Goal: Task Accomplishment & Management: Manage account settings

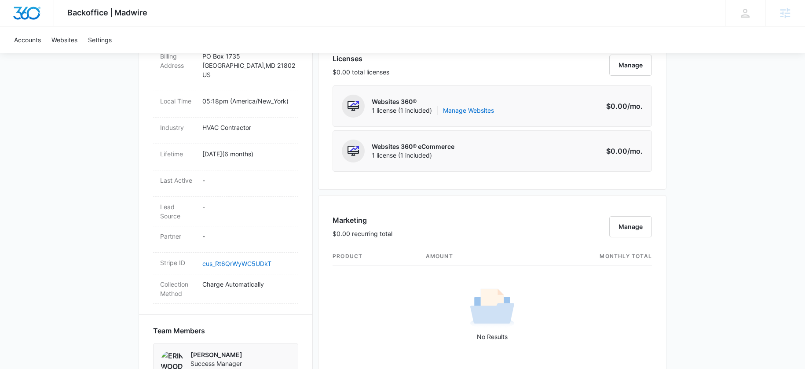
scroll to position [178, 0]
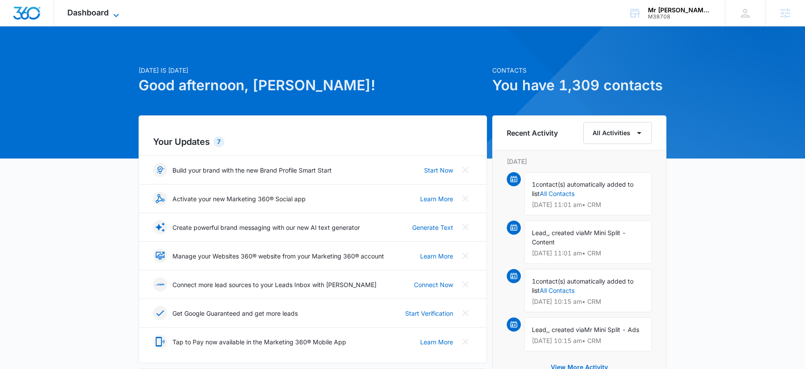
click at [77, 11] on span "Dashboard" at bounding box center [87, 12] width 41 height 9
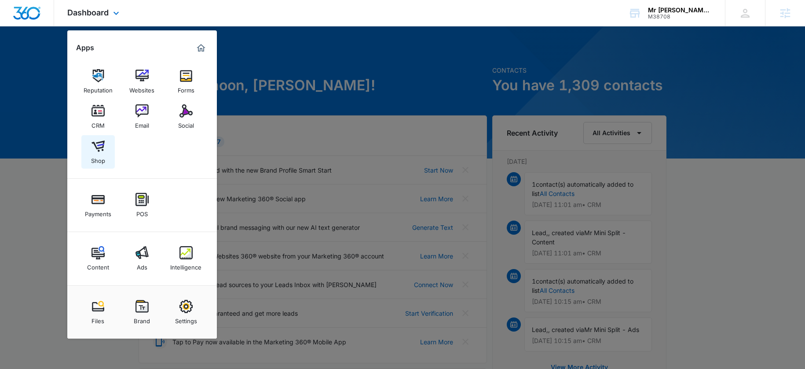
click at [101, 146] on img at bounding box center [98, 145] width 13 height 13
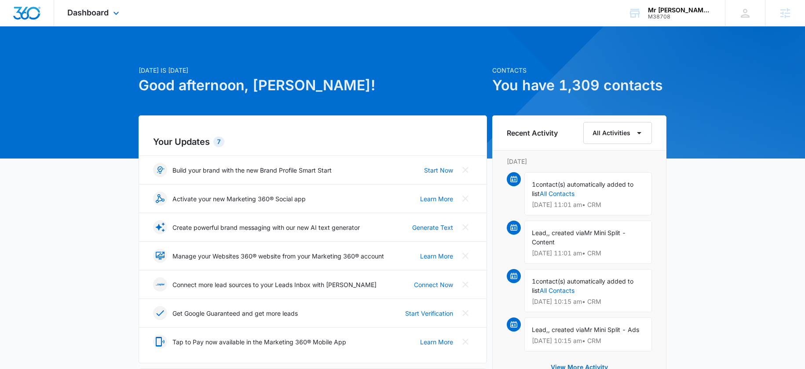
click at [85, 19] on div "Dashboard Apps Reputation Websites Forms CRM Email Social Shop Payments POS Con…" at bounding box center [94, 13] width 81 height 26
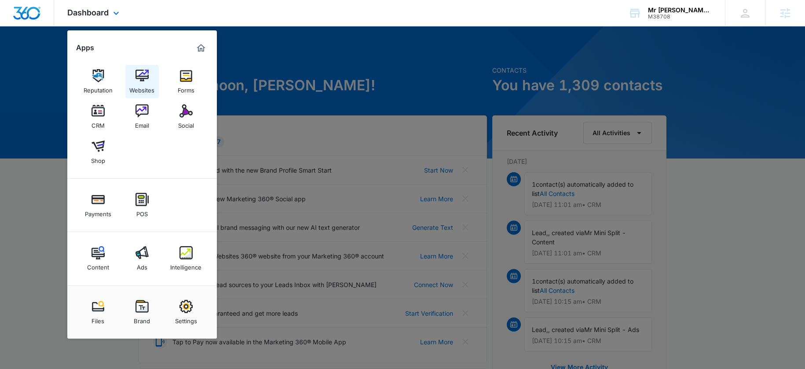
click at [142, 73] on img at bounding box center [142, 75] width 13 height 13
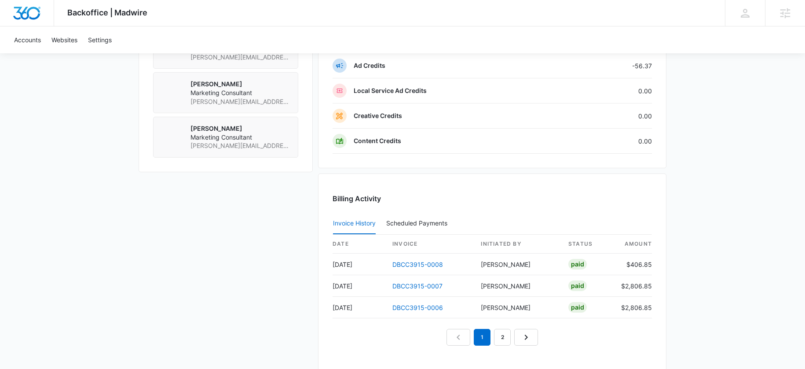
scroll to position [869, 0]
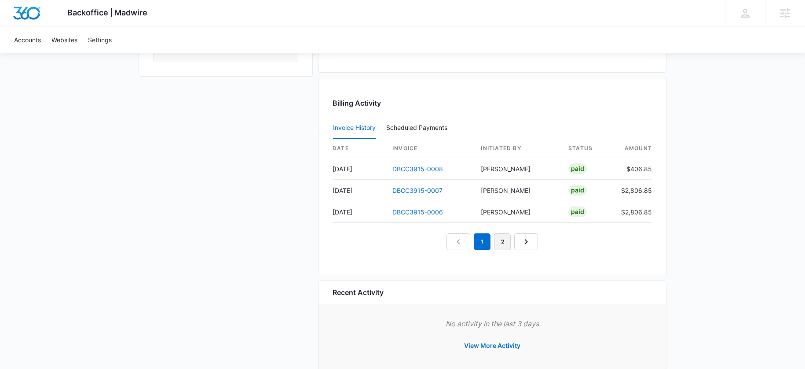
click at [506, 243] on link "2" at bounding box center [502, 241] width 17 height 17
click at [512, 240] on link "3" at bounding box center [512, 241] width 17 height 17
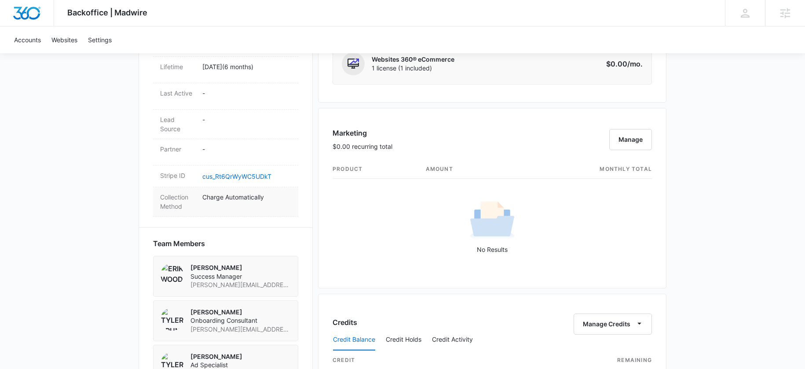
scroll to position [41, 0]
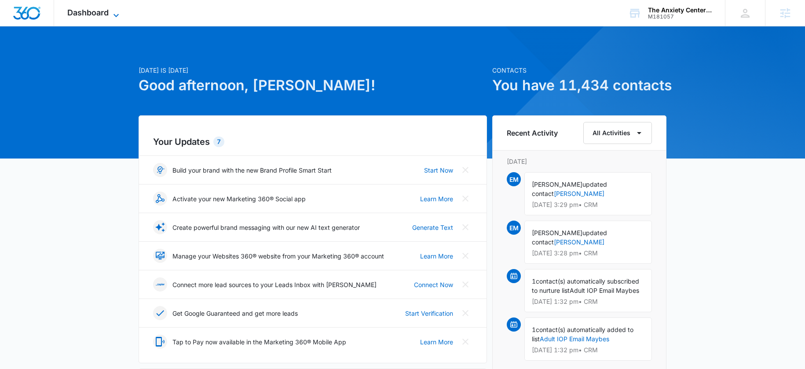
click at [113, 14] on icon at bounding box center [116, 15] width 11 height 11
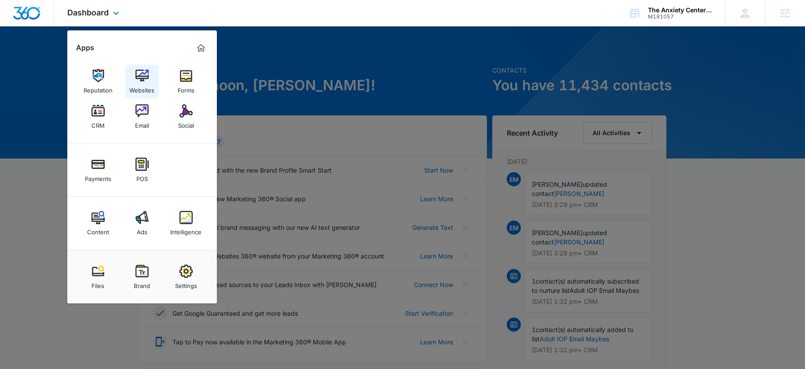
click at [147, 77] on img at bounding box center [142, 75] width 13 height 13
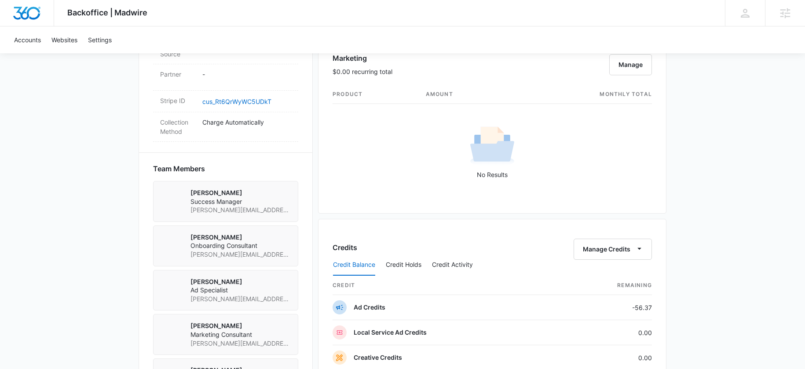
scroll to position [650, 0]
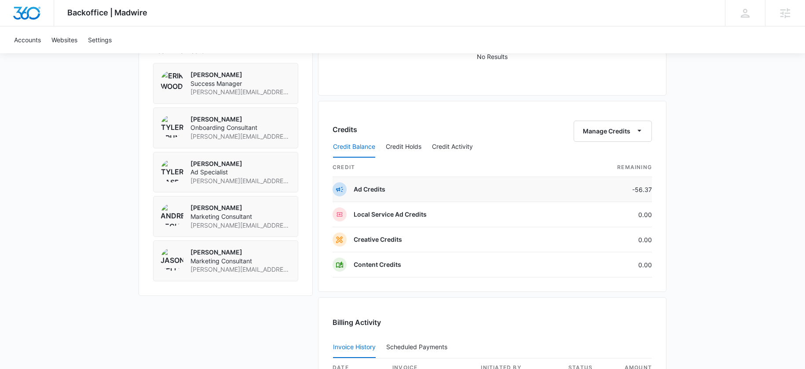
click at [371, 194] on div "Ad Credits" at bounding box center [370, 189] width 32 height 14
click at [457, 150] on button "Credit Activity" at bounding box center [452, 146] width 41 height 21
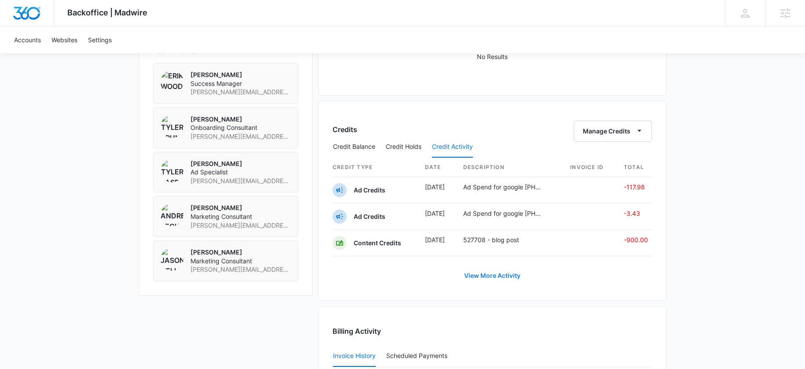
click at [482, 277] on link "View More Activity" at bounding box center [492, 275] width 74 height 21
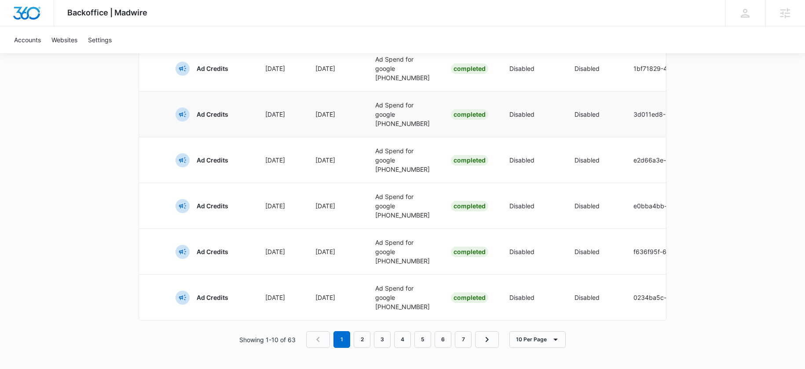
scroll to position [581, 0]
click at [468, 338] on link "7" at bounding box center [463, 339] width 17 height 17
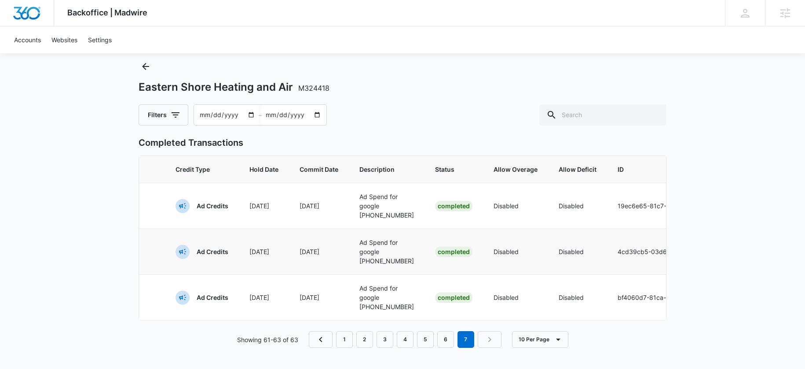
scroll to position [56, 0]
click at [442, 336] on link "6" at bounding box center [445, 339] width 17 height 17
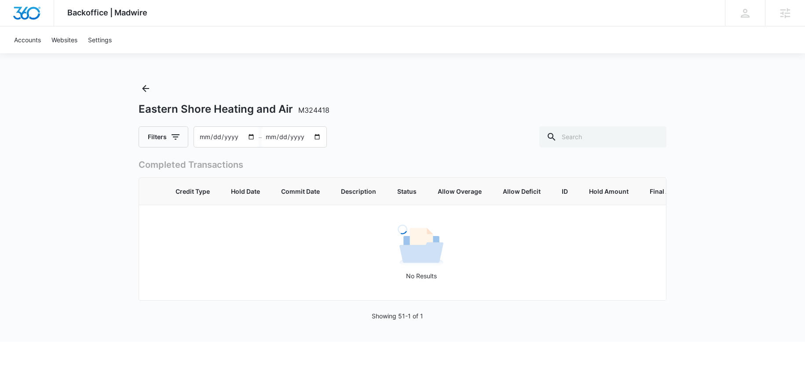
scroll to position [0, 0]
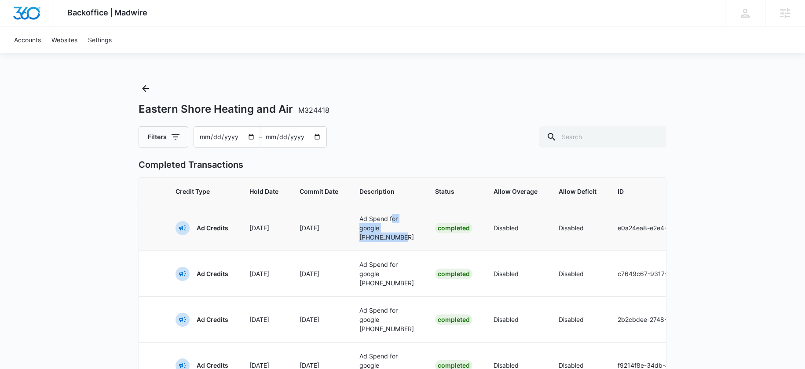
drag, startPoint x: 363, startPoint y: 225, endPoint x: 364, endPoint y: 257, distance: 32.6
click at [364, 250] on td "Ad Spend for google 738-930-2715" at bounding box center [387, 228] width 76 height 46
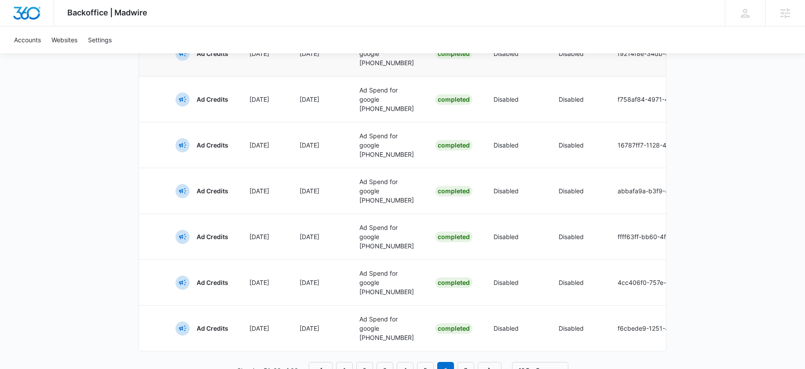
scroll to position [441, 0]
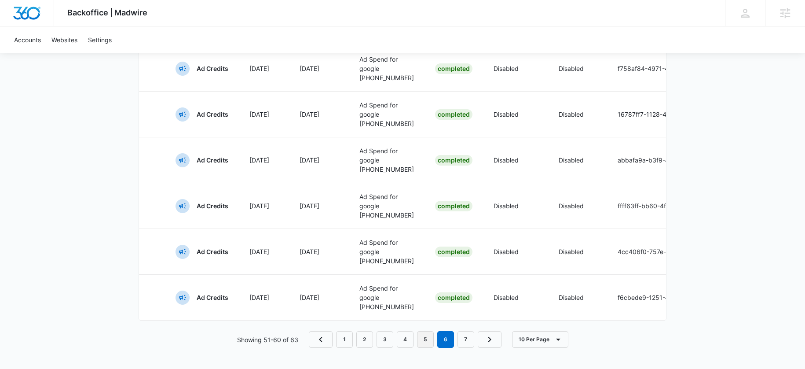
click at [429, 342] on link "5" at bounding box center [425, 339] width 17 height 17
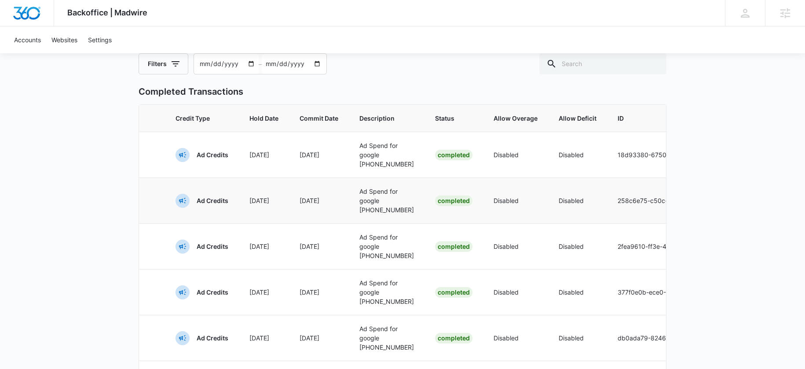
scroll to position [0, 0]
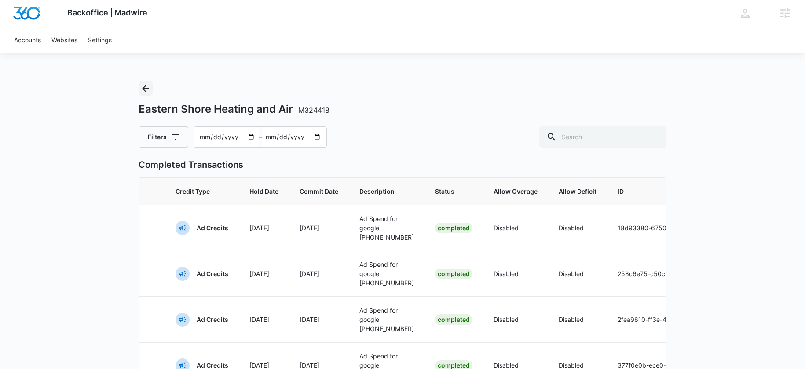
click at [150, 88] on icon "Back" at bounding box center [145, 88] width 11 height 11
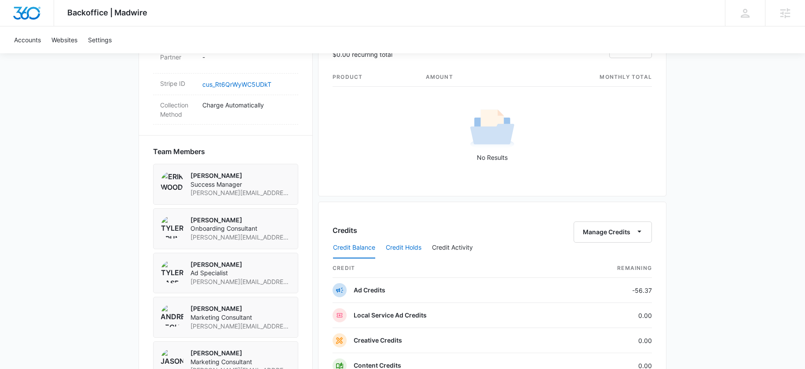
scroll to position [547, 0]
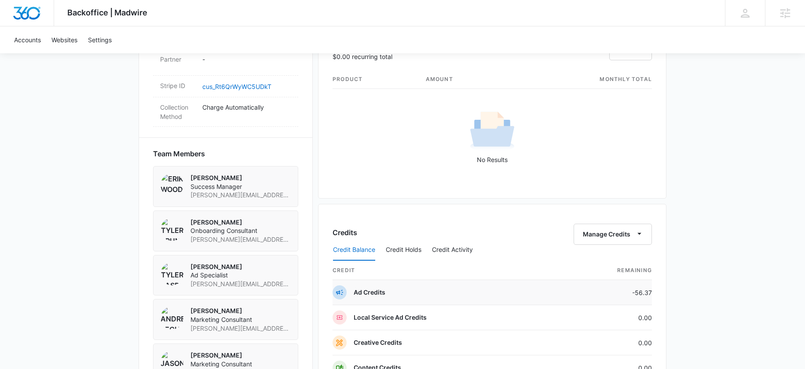
click at [362, 287] on div "Ad Credits" at bounding box center [370, 292] width 32 height 14
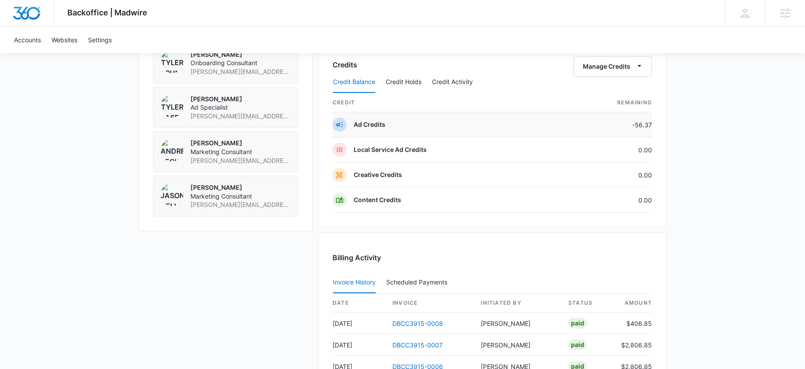
scroll to position [678, 0]
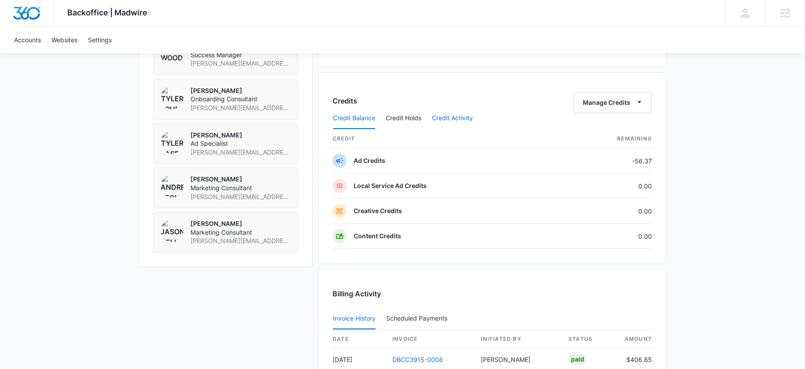
click at [439, 117] on button "Credit Activity" at bounding box center [452, 118] width 41 height 21
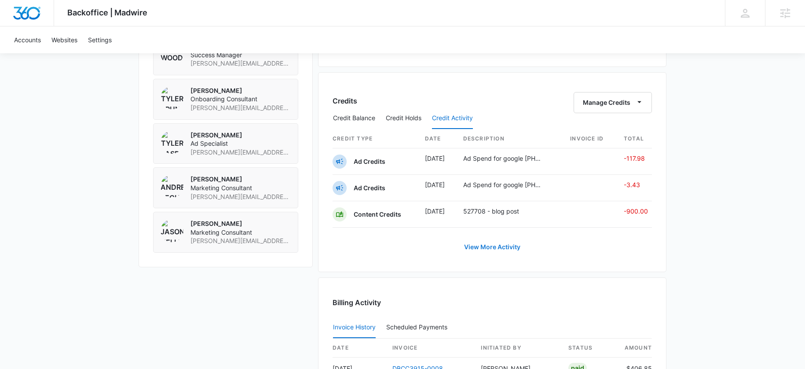
click at [483, 245] on link "View More Activity" at bounding box center [492, 246] width 74 height 21
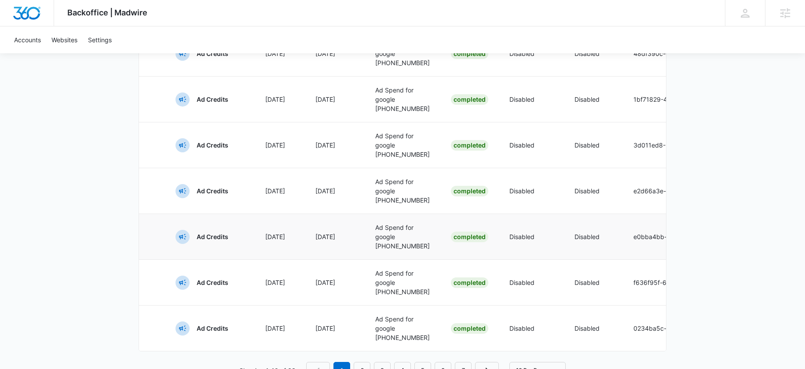
scroll to position [581, 0]
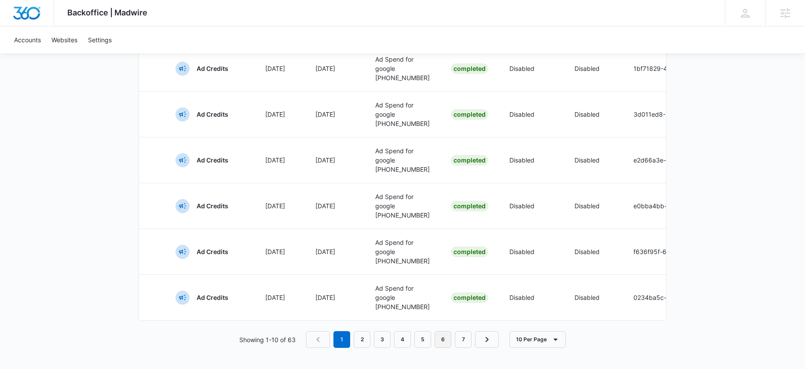
click at [445, 340] on link "6" at bounding box center [443, 339] width 17 height 17
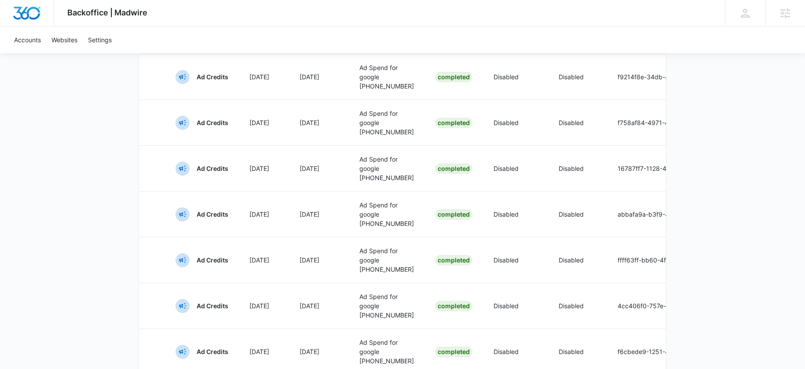
scroll to position [348, 0]
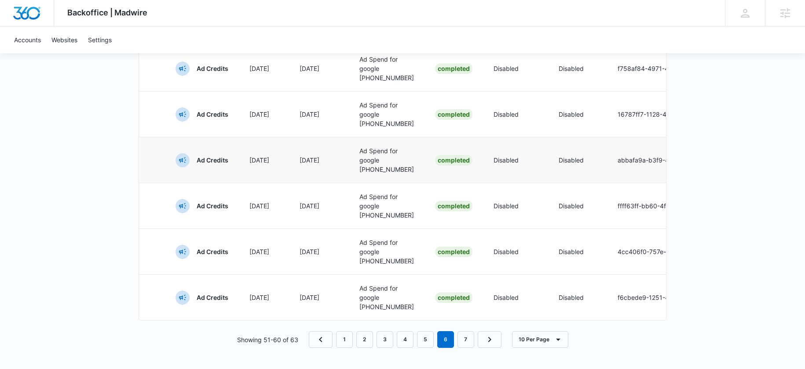
click at [377, 174] on p "Ad Spend for google 738-930-2715" at bounding box center [387, 160] width 55 height 28
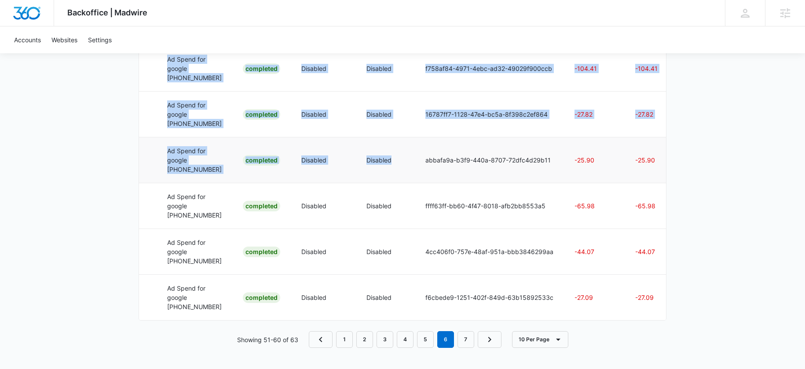
drag, startPoint x: 583, startPoint y: 218, endPoint x: 536, endPoint y: 189, distance: 54.6
click at [783, 234] on div "Backoffice | Madwire Apps Settings EW Erik Woods erik.woods@madwire.com My Prof…" at bounding box center [402, 13] width 805 height 711
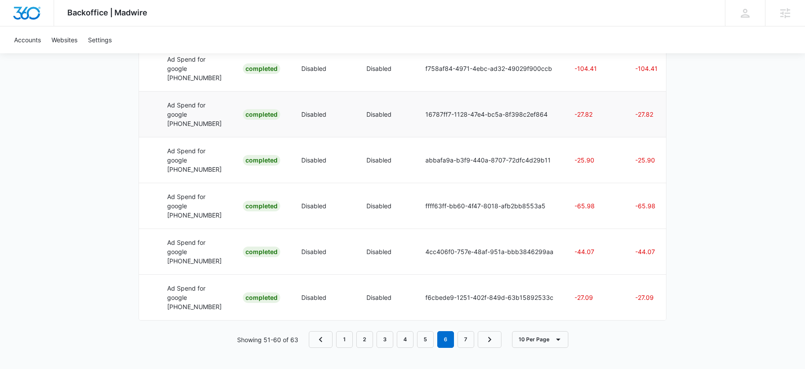
click at [447, 137] on td "16787ff7-1128-47e4-bc5a-8f398c2ef864" at bounding box center [489, 114] width 149 height 46
click at [471, 335] on link "7" at bounding box center [466, 339] width 17 height 17
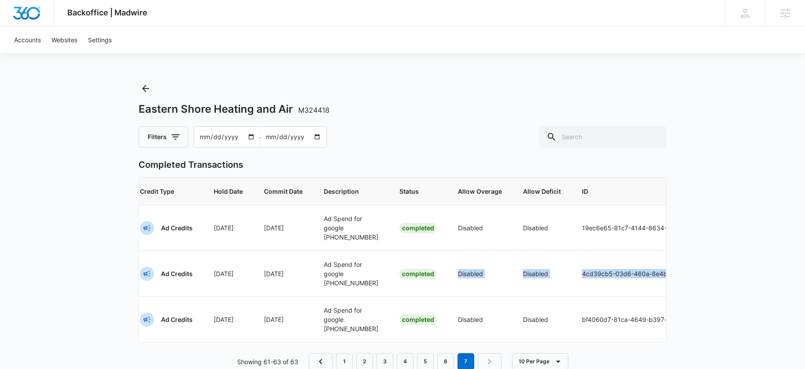
scroll to position [0, 195]
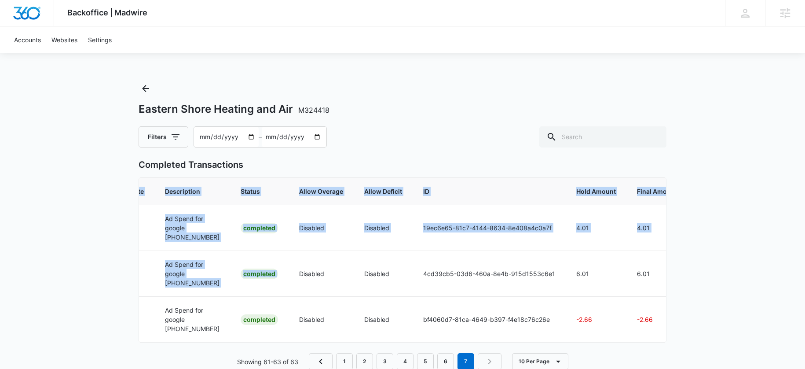
drag, startPoint x: 428, startPoint y: 288, endPoint x: 774, endPoint y: 302, distance: 346.2
click at [774, 302] on div "Backoffice | Madwire Apps Settings EW Erik Woods erik.woods@madwire.com My Prof…" at bounding box center [402, 195] width 805 height 391
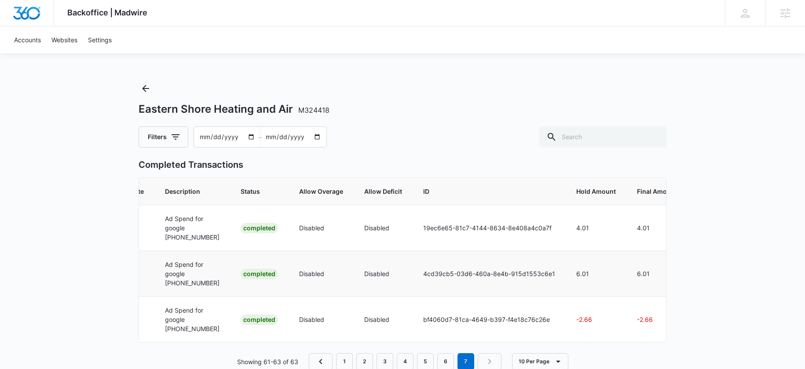
click at [530, 292] on td "4cd39cb5-03d6-460a-8e4b-915d1553c6e1" at bounding box center [489, 273] width 153 height 46
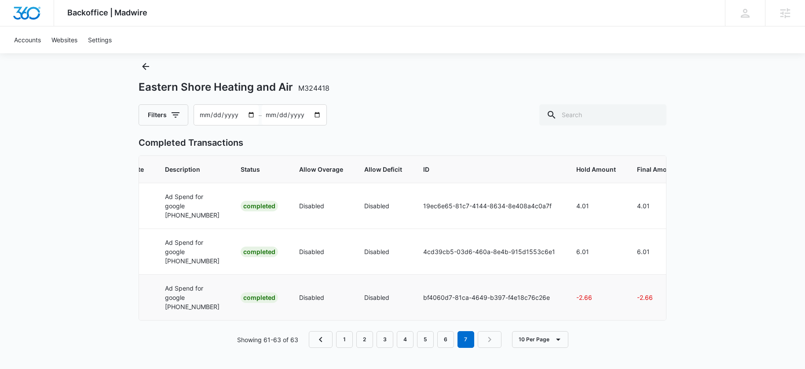
scroll to position [56, 0]
click at [441, 341] on link "6" at bounding box center [445, 339] width 17 height 17
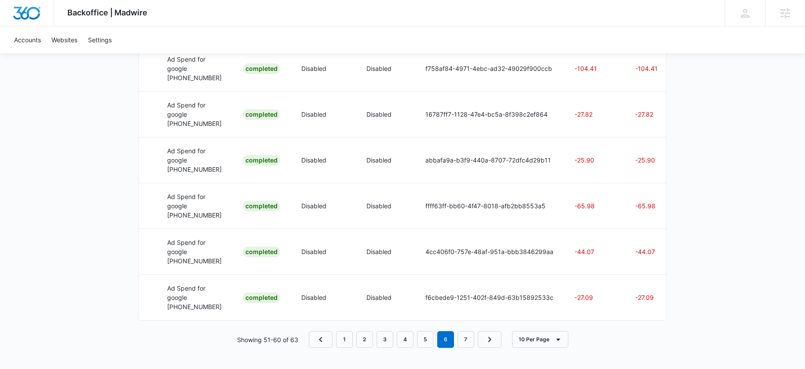
scroll to position [0, 192]
click at [425, 338] on link "5" at bounding box center [425, 339] width 17 height 17
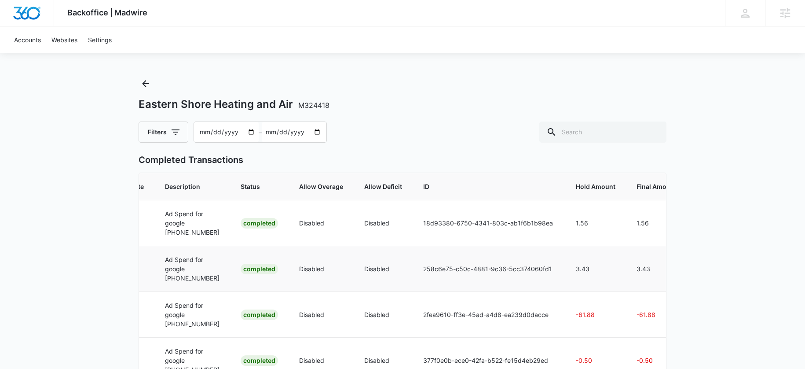
scroll to position [0, 0]
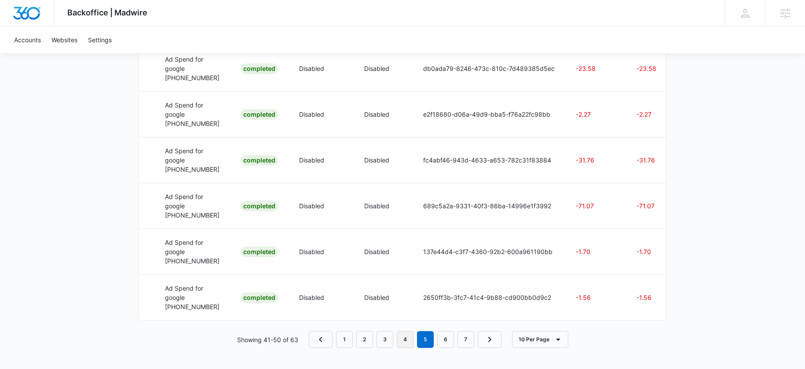
click at [406, 339] on link "4" at bounding box center [405, 339] width 17 height 17
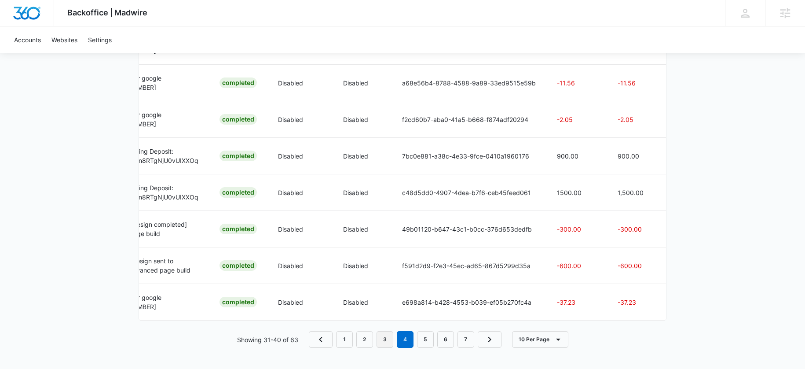
click at [385, 337] on link "3" at bounding box center [385, 339] width 17 height 17
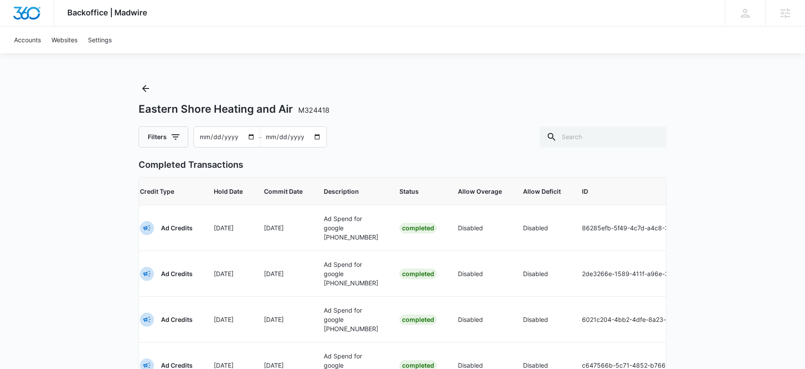
click at [275, 136] on input "2025-09-15" at bounding box center [294, 137] width 65 height 20
click at [288, 136] on input "2025-09-15" at bounding box center [294, 137] width 65 height 20
click at [316, 137] on input "2025-09-15" at bounding box center [294, 137] width 65 height 20
click at [317, 138] on input "2025-09-15" at bounding box center [294, 137] width 65 height 20
click at [316, 138] on input "2025-09-15" at bounding box center [294, 137] width 65 height 20
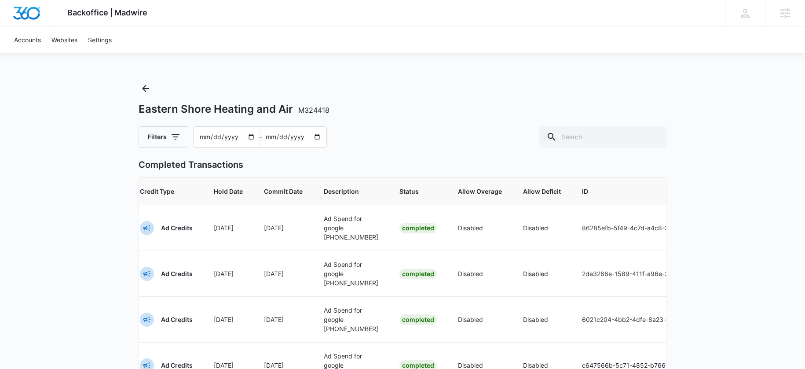
click at [209, 139] on input "2025-07-17" at bounding box center [226, 137] width 65 height 20
click at [208, 137] on input "2025-07-17" at bounding box center [226, 137] width 65 height 20
click at [253, 136] on input "2025-07-17" at bounding box center [226, 137] width 65 height 20
click at [249, 136] on input "2025-07-17" at bounding box center [226, 137] width 65 height 20
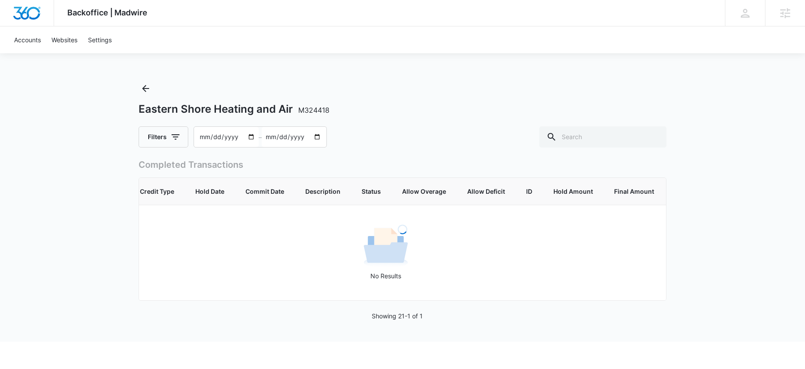
click at [407, 146] on div "Filters 2025-04-01 – 2025-09-15" at bounding box center [403, 136] width 528 height 21
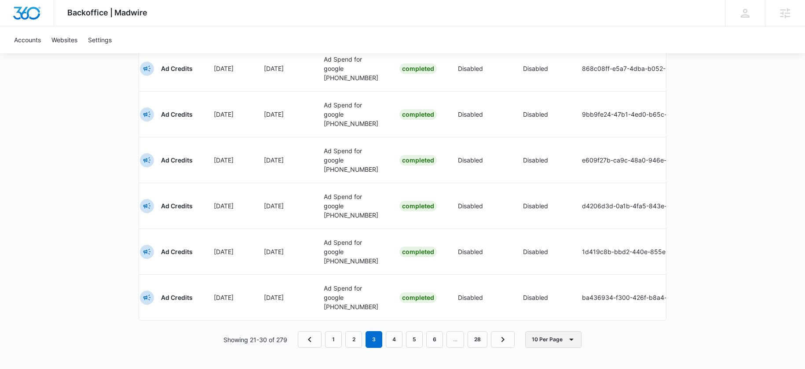
click at [558, 340] on button "10 Per Page" at bounding box center [553, 339] width 56 height 17
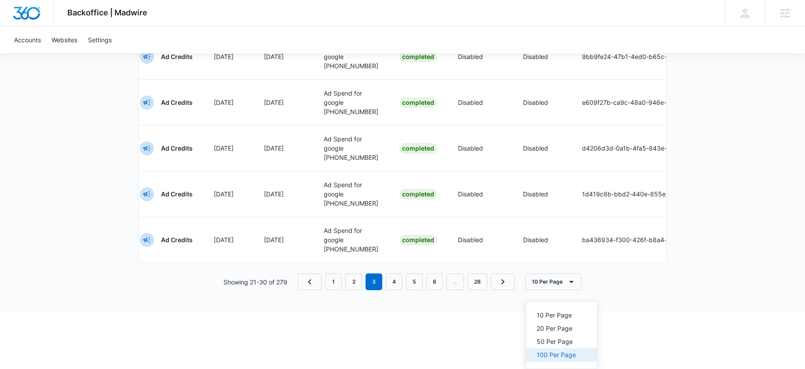
click at [550, 352] on div "100 Per Page" at bounding box center [556, 355] width 39 height 6
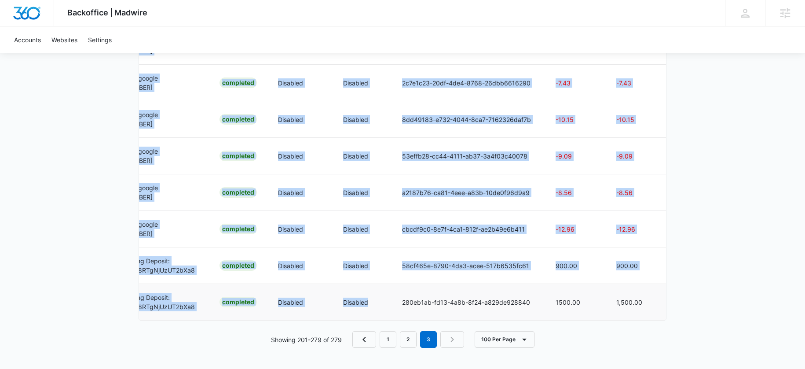
drag, startPoint x: 358, startPoint y: 316, endPoint x: 333, endPoint y: 311, distance: 25.6
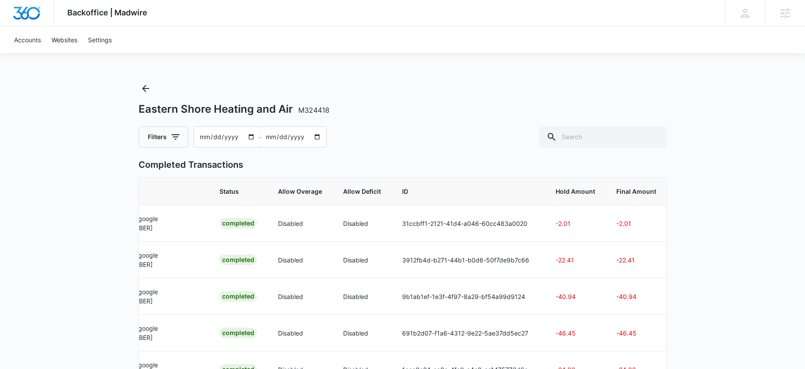
drag, startPoint x: 230, startPoint y: 137, endPoint x: 251, endPoint y: 136, distance: 21.6
click at [230, 137] on input "2025-04-01" at bounding box center [226, 137] width 65 height 20
click at [252, 136] on input "2025-04-01" at bounding box center [226, 137] width 65 height 20
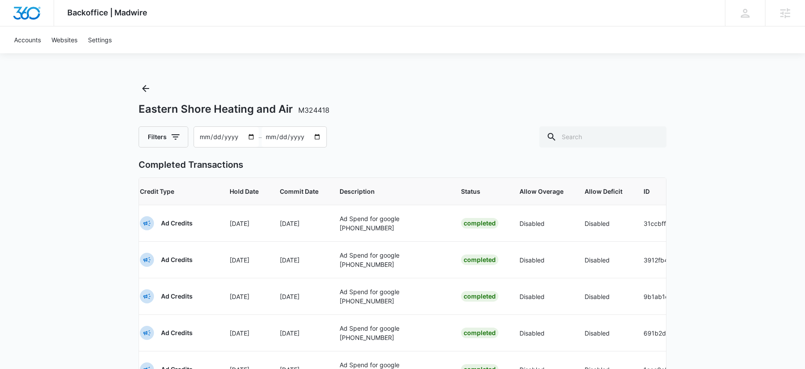
type input "2025-01-01"
click at [399, 131] on div "Filters 2025-01-01 – 2025-09-15" at bounding box center [403, 136] width 528 height 21
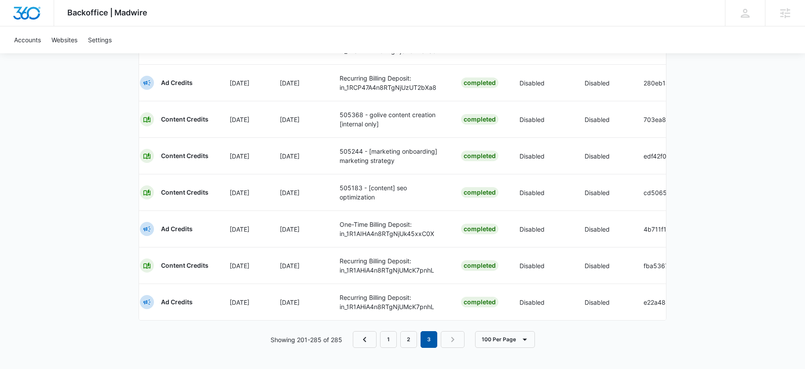
click at [420, 342] on nav "1 2 3" at bounding box center [409, 339] width 112 height 17
drag, startPoint x: 429, startPoint y: 311, endPoint x: 302, endPoint y: 313, distance: 126.8
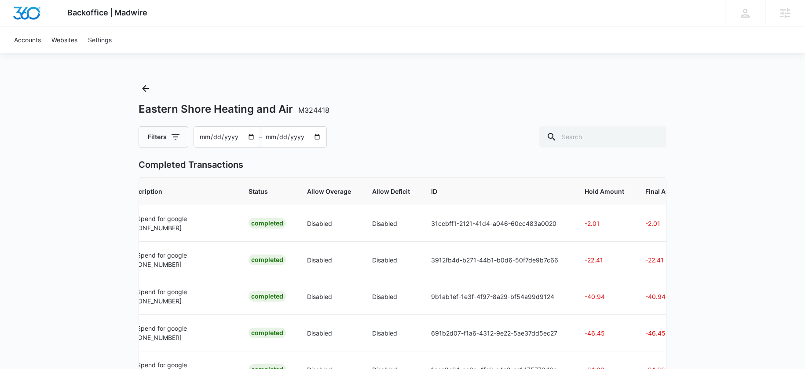
click at [620, 193] on span "Hold Amount" at bounding box center [605, 191] width 40 height 9
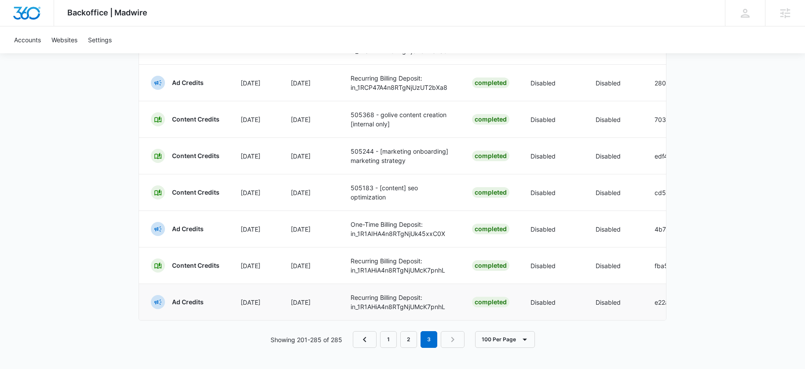
scroll to position [0, 24]
click at [103, 40] on link "Settings" at bounding box center [100, 39] width 34 height 27
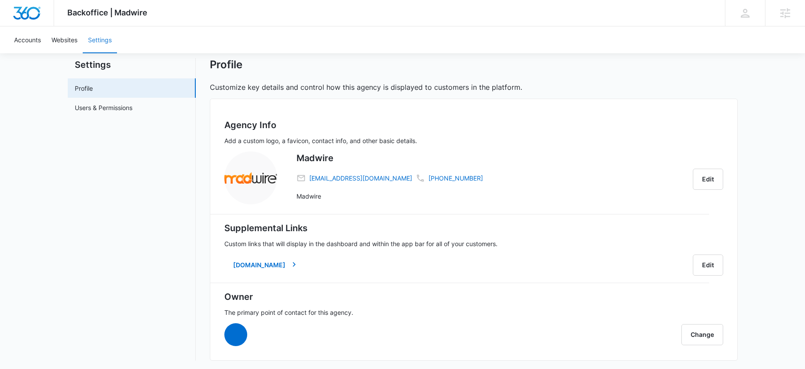
scroll to position [26, 0]
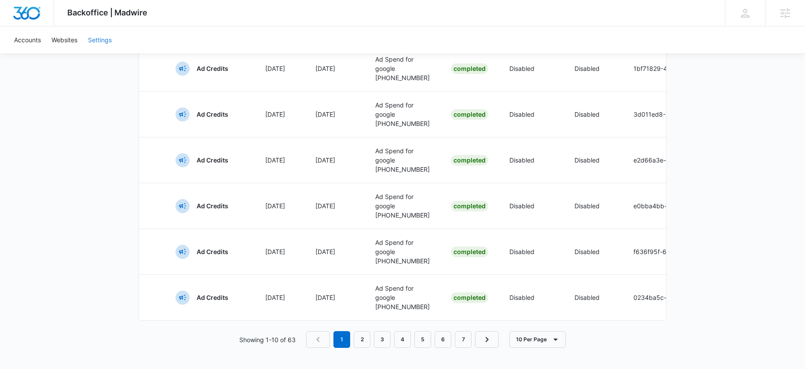
scroll to position [581, 0]
click at [539, 344] on button "10 Per Page" at bounding box center [538, 339] width 56 height 17
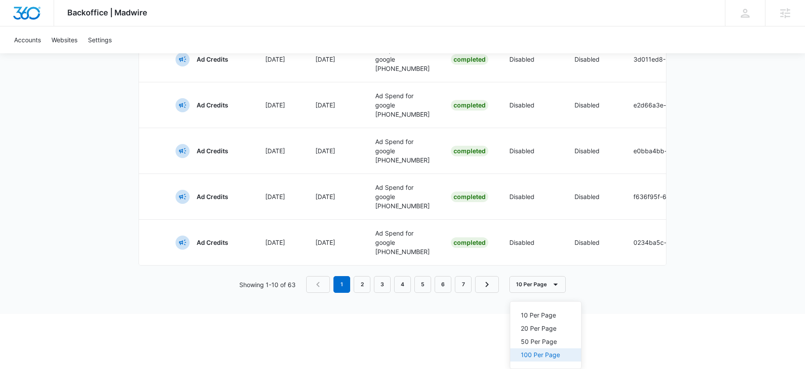
click at [525, 352] on div "100 Per Page" at bounding box center [540, 355] width 39 height 6
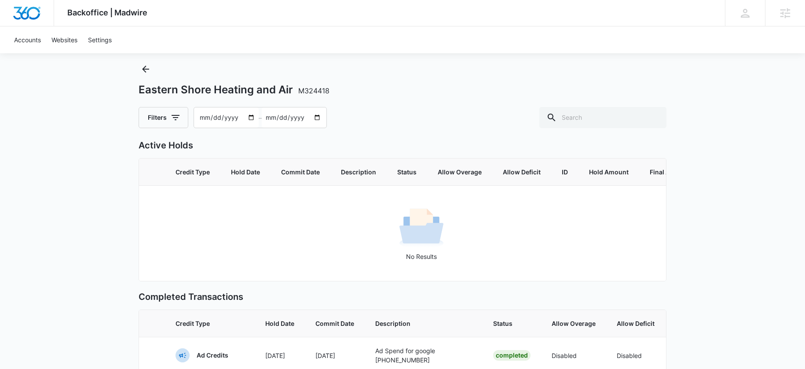
scroll to position [0, 0]
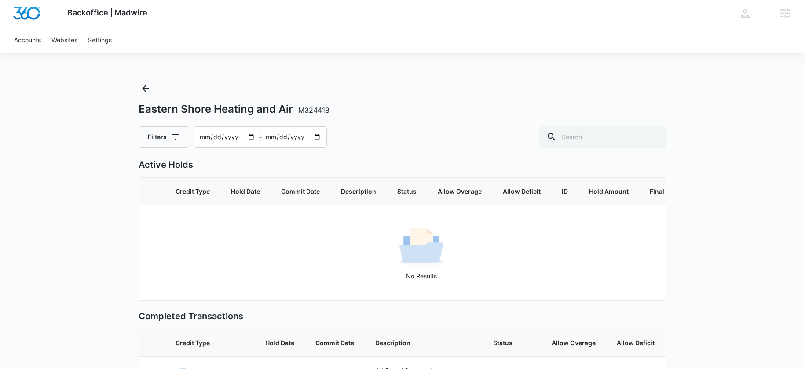
click at [200, 136] on input "2025-07-17" at bounding box center [226, 137] width 65 height 20
click at [237, 138] on input "2025-07-17" at bounding box center [226, 137] width 65 height 20
click at [250, 136] on input "2025-07-17" at bounding box center [226, 137] width 65 height 20
type input "2025-01-01"
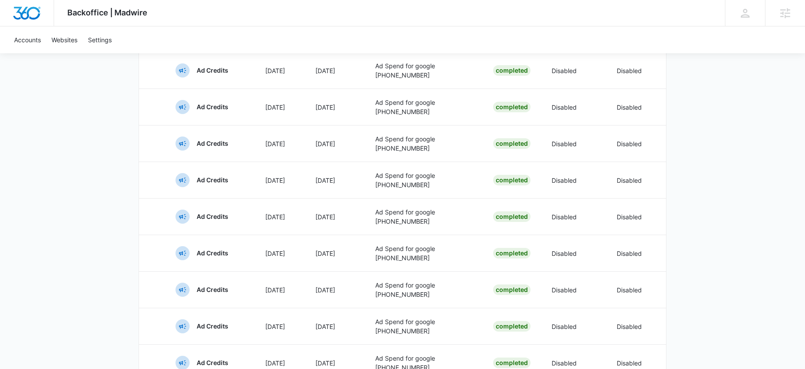
scroll to position [3697, 0]
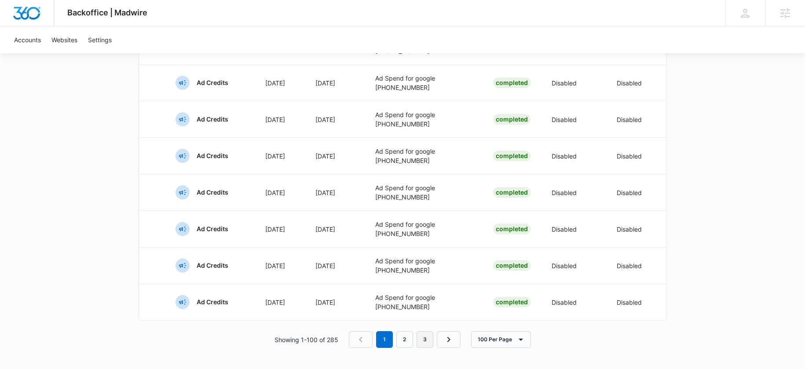
click at [420, 336] on link "3" at bounding box center [425, 339] width 17 height 17
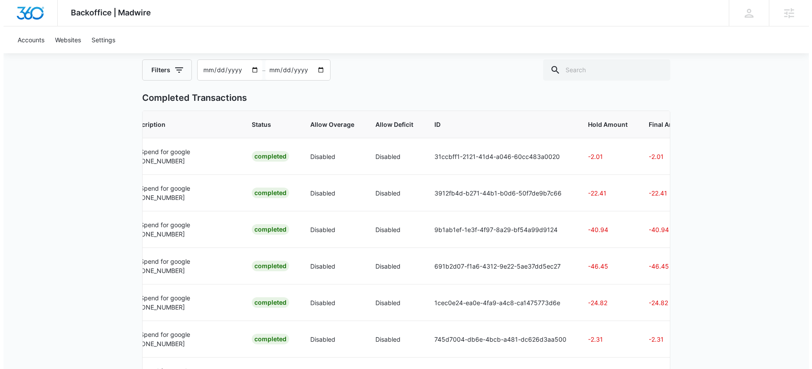
scroll to position [0, 0]
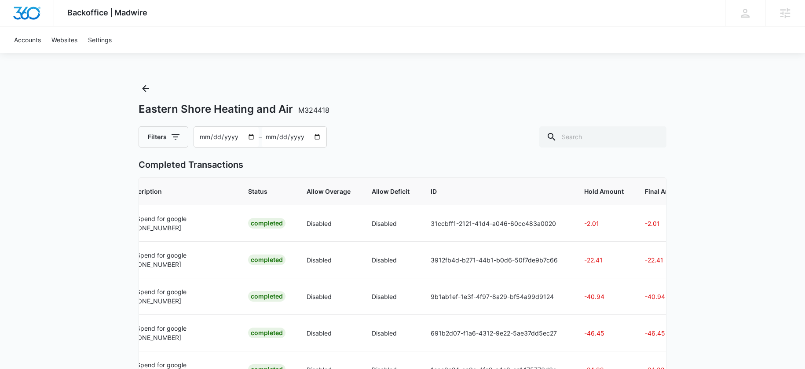
click at [276, 138] on input "2025-09-15" at bounding box center [294, 137] width 65 height 20
click at [281, 137] on input "2025-09-15" at bounding box center [294, 137] width 65 height 20
drag, startPoint x: 316, startPoint y: 136, endPoint x: 302, endPoint y: 136, distance: 14.1
click at [316, 136] on input "2025-09-15" at bounding box center [294, 137] width 65 height 20
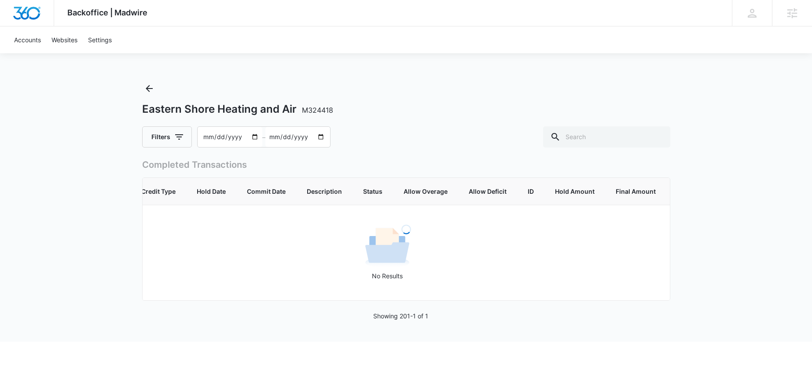
scroll to position [0, 36]
click at [320, 136] on input "2025-03-10" at bounding box center [297, 137] width 65 height 20
type input "2025-03-11"
click at [249, 135] on input "2025-01-01" at bounding box center [230, 137] width 65 height 20
click at [250, 134] on input "2025-01-01" at bounding box center [230, 137] width 65 height 20
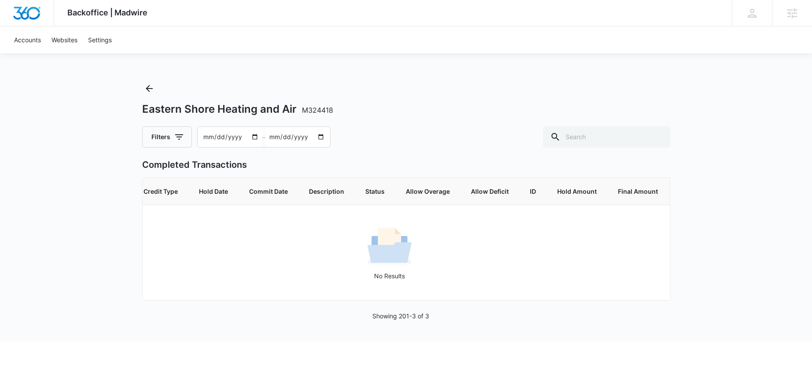
type input "2025-03-01"
click at [315, 136] on input "2025-03-11" at bounding box center [297, 137] width 65 height 20
click at [314, 137] on input "2025-03-11" at bounding box center [297, 137] width 65 height 20
click at [318, 138] on input "2025-03-11" at bounding box center [297, 137] width 65 height 20
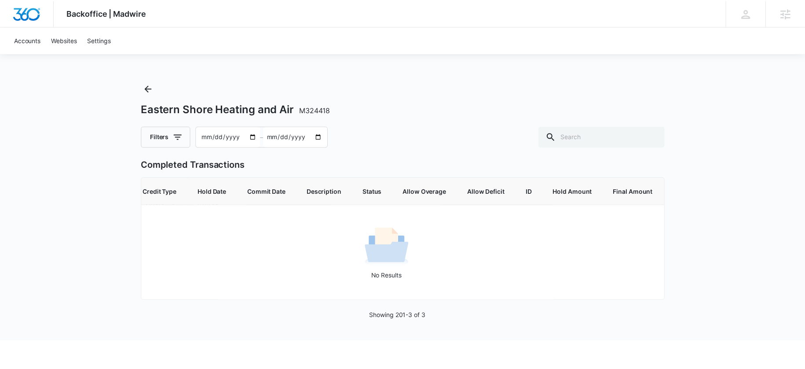
scroll to position [0, 0]
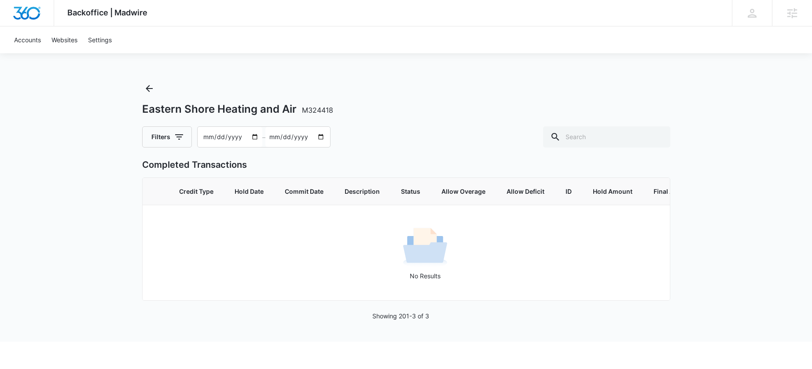
click at [321, 136] on input "2025-03-15" at bounding box center [297, 137] width 65 height 20
type input "2025-04-26"
click at [144, 92] on icon "Back" at bounding box center [149, 88] width 11 height 11
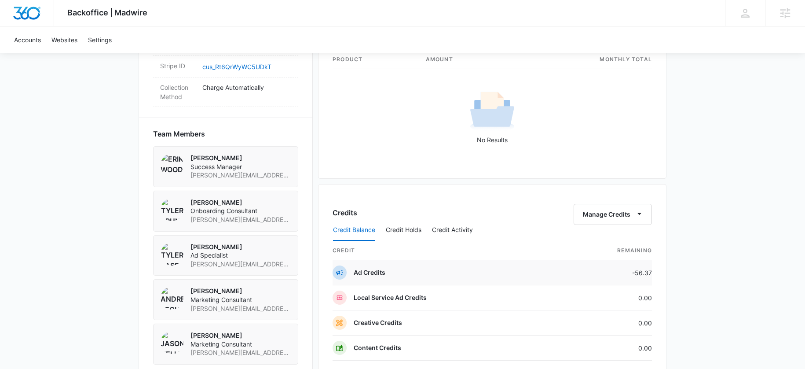
scroll to position [589, 0]
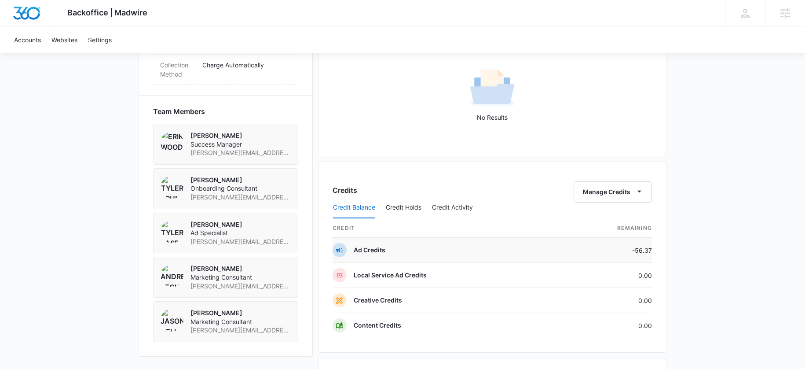
click at [371, 251] on p "Ad Credits" at bounding box center [370, 250] width 32 height 9
click at [443, 206] on button "Credit Activity" at bounding box center [452, 207] width 41 height 21
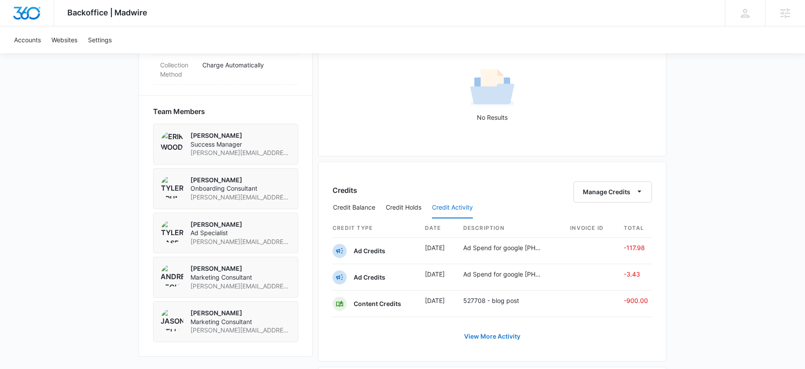
click at [481, 335] on link "View More Activity" at bounding box center [492, 336] width 74 height 21
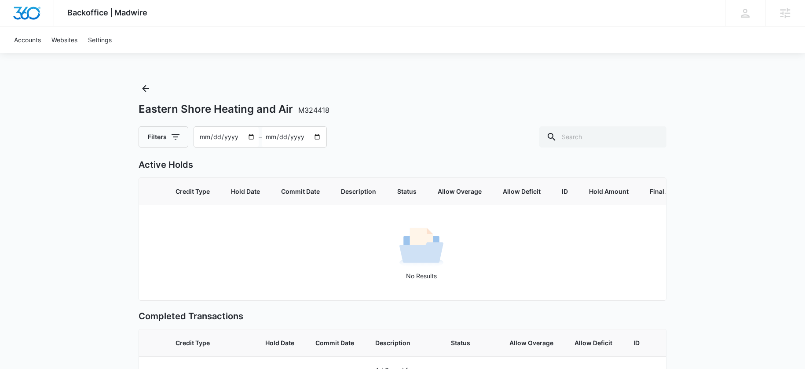
click at [250, 136] on input "2025-07-17" at bounding box center [226, 137] width 65 height 20
type input "2025-03-01"
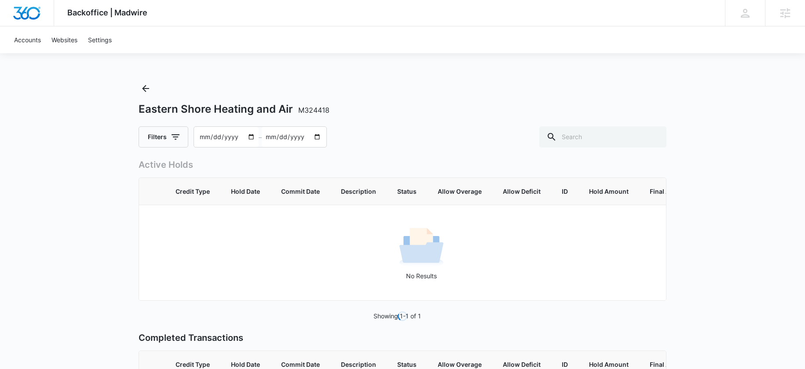
click at [270, 135] on input "2025-09-15" at bounding box center [294, 137] width 65 height 20
click at [272, 136] on input "2025-09-15" at bounding box center [294, 137] width 65 height 20
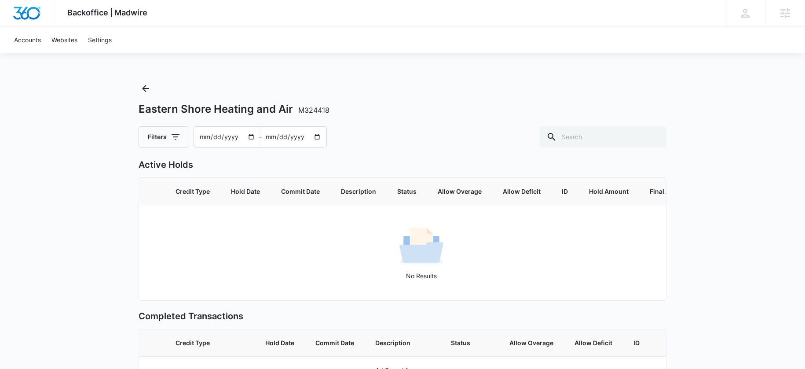
click at [312, 134] on input "2025-09-15" at bounding box center [294, 137] width 65 height 20
click at [316, 137] on input "2025-09-15" at bounding box center [294, 137] width 65 height 20
type input "2025-03-15"
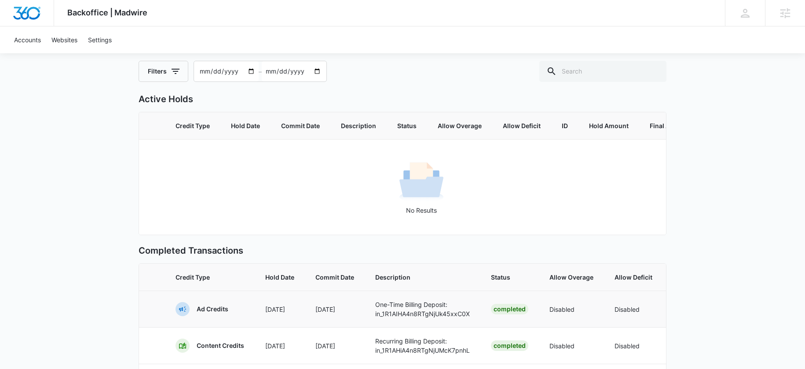
scroll to position [151, 0]
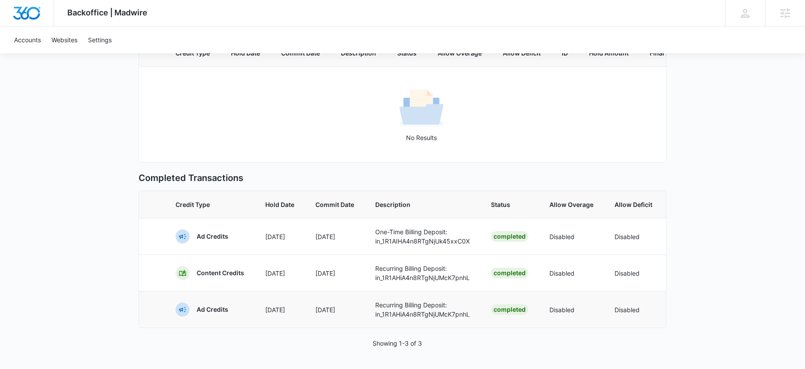
drag, startPoint x: 380, startPoint y: 328, endPoint x: 453, endPoint y: 320, distance: 73.0
click at [458, 327] on div "Active Holds Credit Type Hold Date Commit Date Description Status Allow Overage…" at bounding box center [403, 184] width 528 height 328
click at [453, 320] on td "Recurring Billing Deposit: in_1R1AHiA4n8RTgNjUMcK7pnhL" at bounding box center [423, 309] width 116 height 37
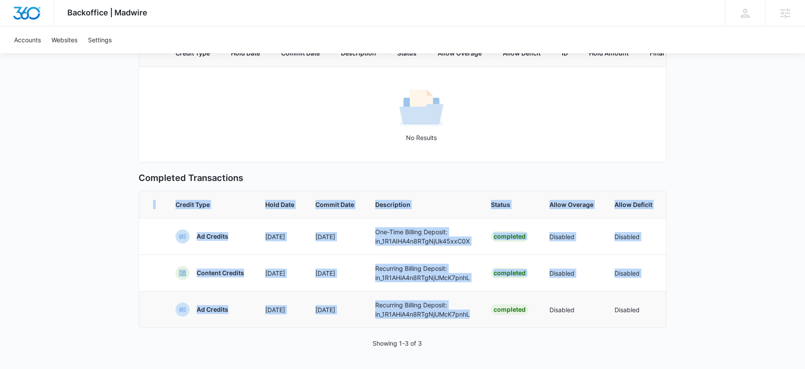
drag, startPoint x: 453, startPoint y: 320, endPoint x: 514, endPoint y: 319, distance: 60.3
click at [511, 320] on tr "Ad Credits Mar 10 Mar 10 Recurring Billing Deposit: in_1R1AHiA4n8RTgNjUMcK7pnhL…" at bounding box center [538, 309] width 798 height 37
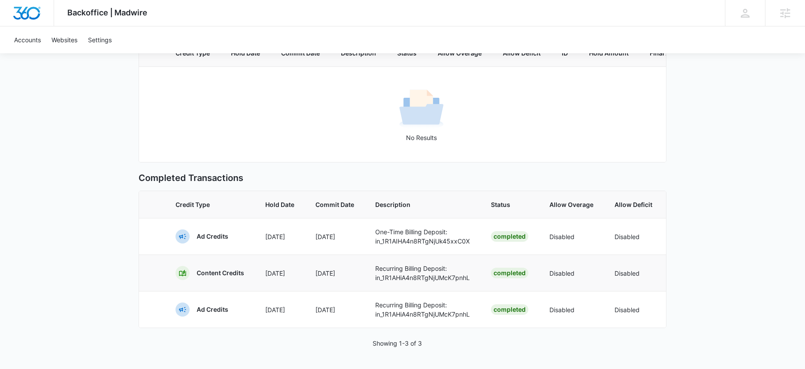
click at [613, 268] on td "Disabled" at bounding box center [633, 272] width 59 height 37
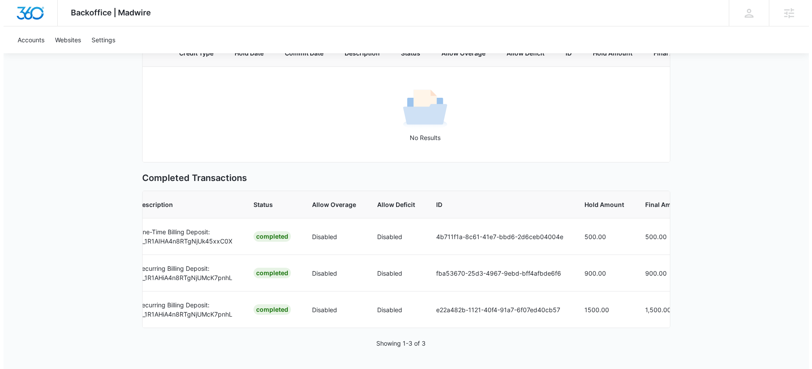
scroll to position [138, 0]
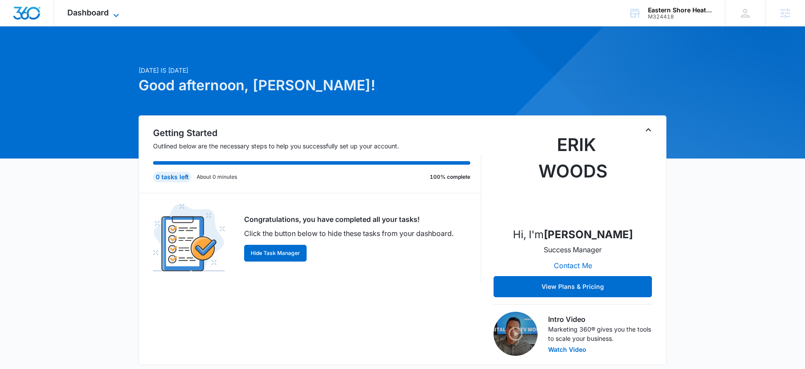
click at [95, 16] on span "Dashboard" at bounding box center [87, 12] width 41 height 9
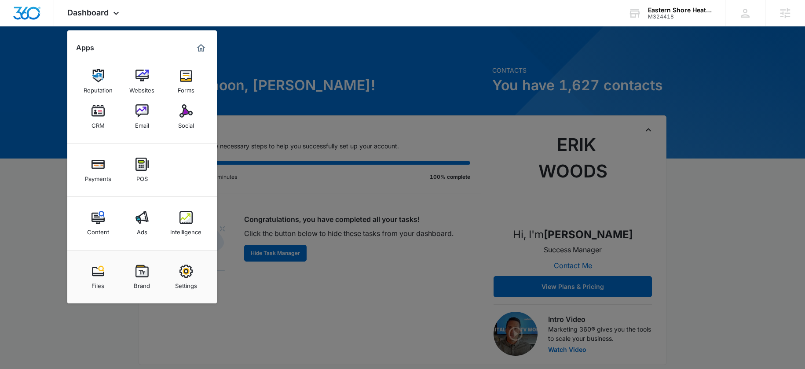
click at [186, 281] on div "Settings" at bounding box center [186, 283] width 22 height 11
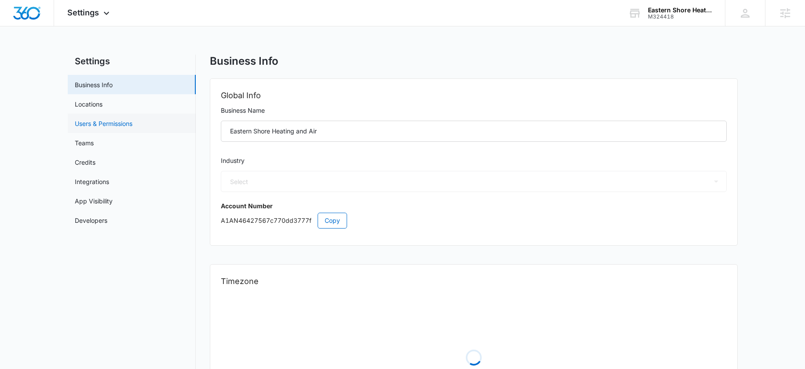
select select "3"
select select "US"
select select "America/New_York"
click at [77, 145] on link "Teams" at bounding box center [84, 142] width 19 height 9
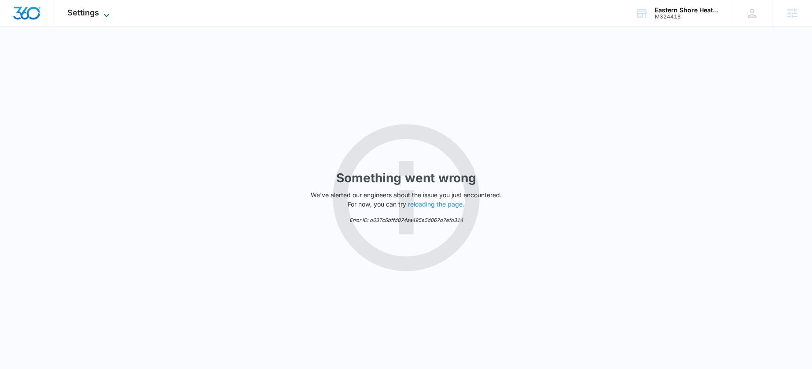
click at [92, 9] on span "Settings" at bounding box center [83, 12] width 32 height 9
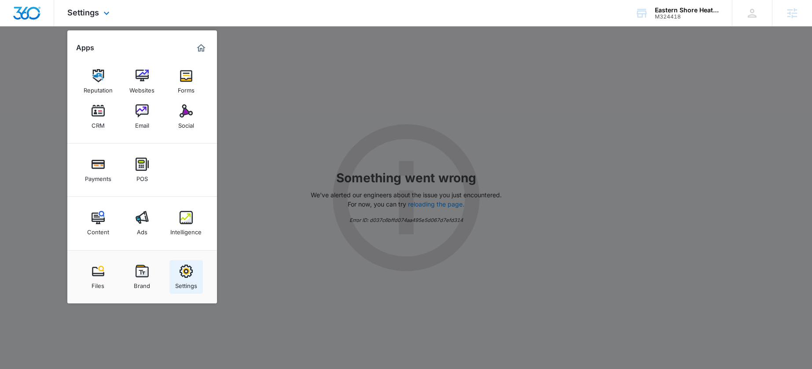
click at [182, 276] on img at bounding box center [186, 270] width 13 height 13
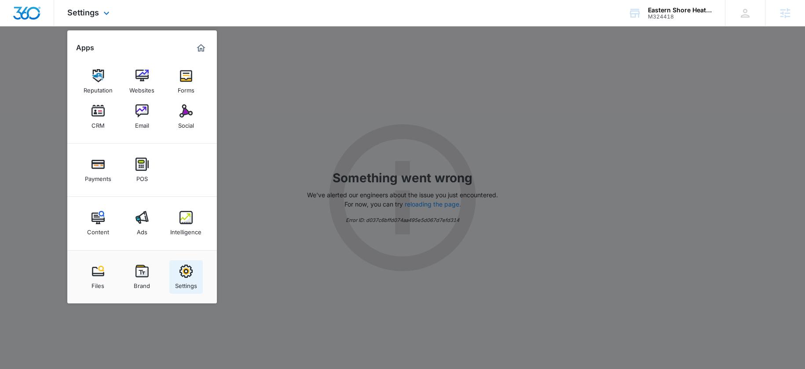
select select "3"
select select "US"
select select "America/New_York"
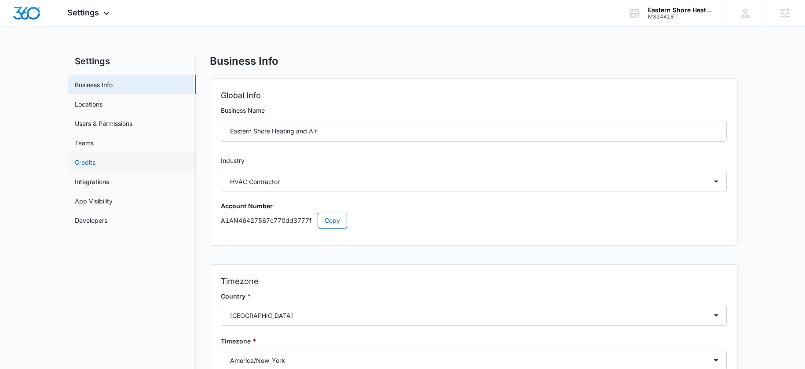
click at [86, 167] on link "Credits" at bounding box center [85, 162] width 21 height 9
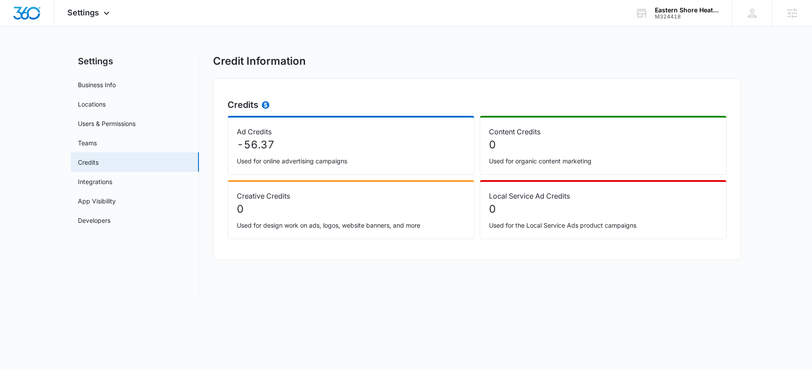
click at [340, 144] on p "-56.37" at bounding box center [351, 145] width 228 height 16
click at [242, 139] on p "-56.37" at bounding box center [351, 145] width 228 height 16
click at [83, 181] on link "Integrations" at bounding box center [95, 181] width 34 height 9
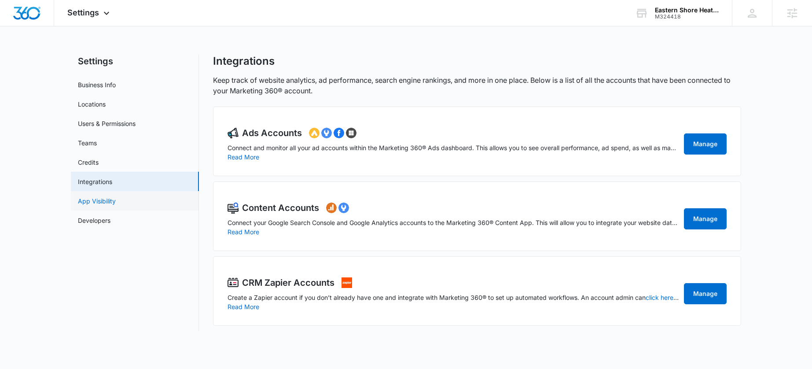
click at [95, 206] on link "App Visibility" at bounding box center [97, 200] width 38 height 9
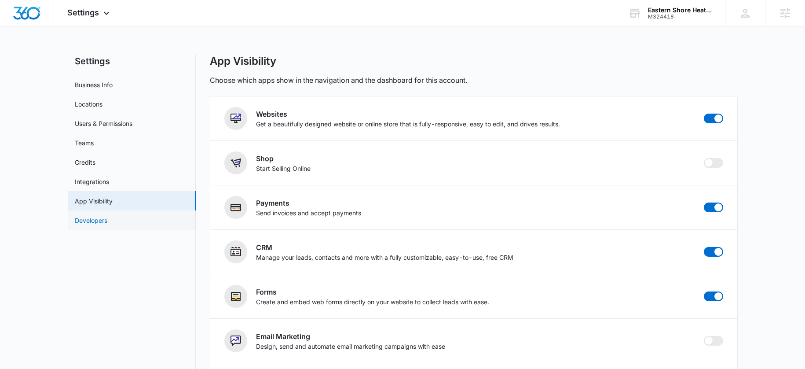
click at [97, 220] on link "Developers" at bounding box center [91, 220] width 33 height 9
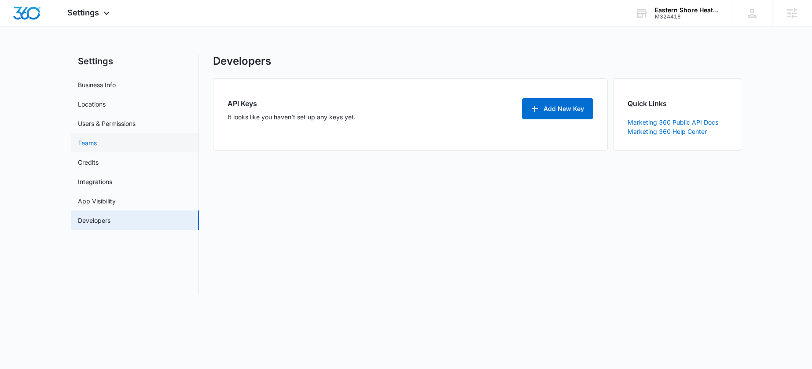
click at [87, 146] on link "Teams" at bounding box center [87, 142] width 19 height 9
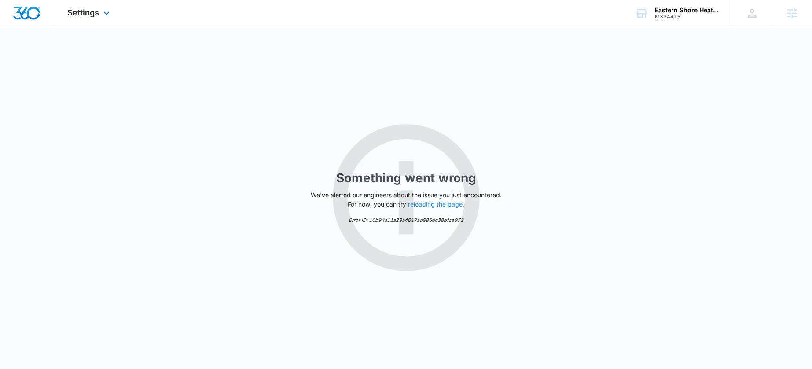
click at [105, 6] on div "Settings Apps Reputation Websites Forms CRM Email Social Payments POS Content A…" at bounding box center [89, 13] width 71 height 26
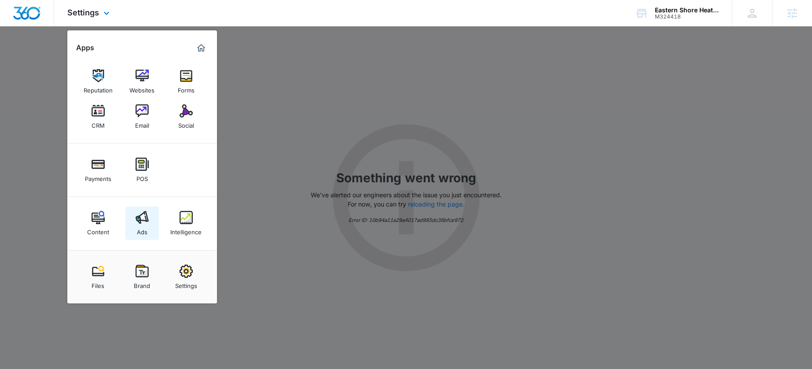
click at [139, 224] on div "Ads" at bounding box center [142, 229] width 11 height 11
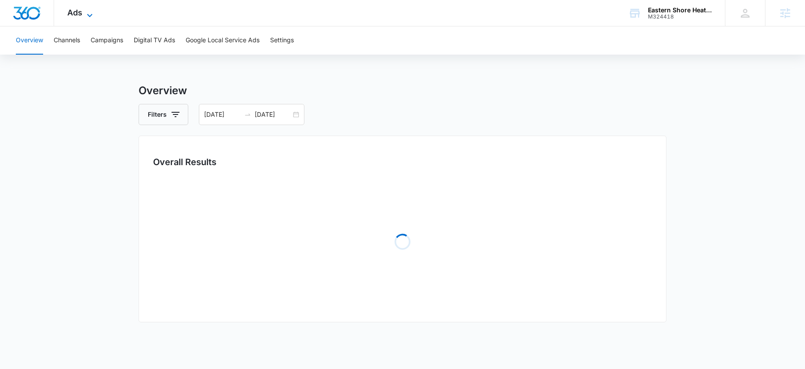
click at [81, 13] on span "Ads" at bounding box center [74, 12] width 15 height 9
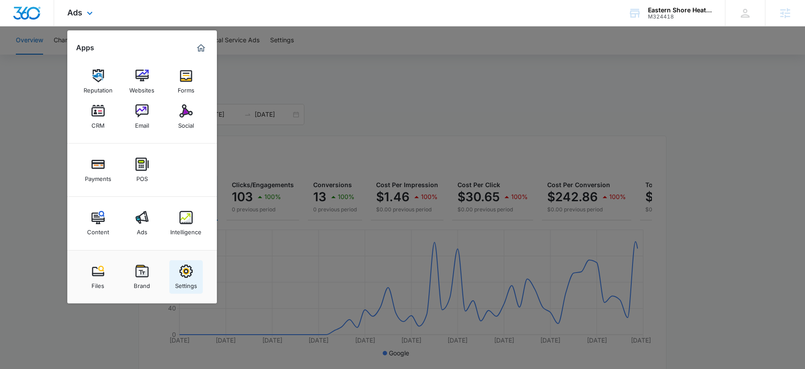
click at [190, 268] on img at bounding box center [186, 270] width 13 height 13
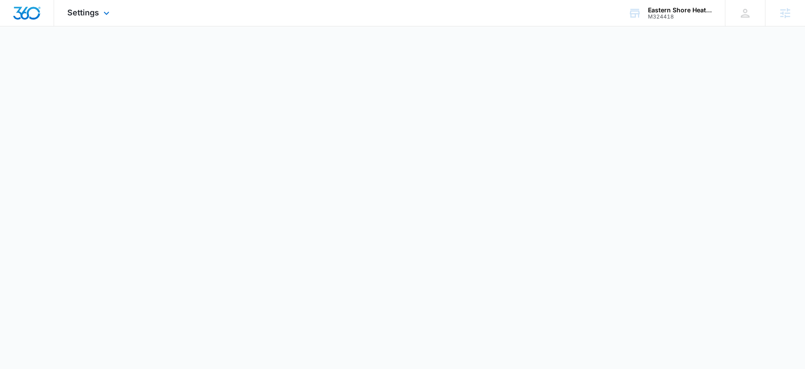
select select "3"
select select "US"
select select "America/New_York"
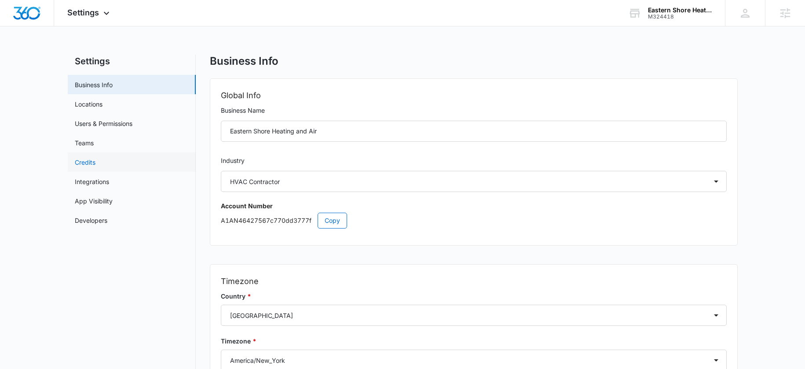
click at [82, 161] on link "Credits" at bounding box center [85, 162] width 21 height 9
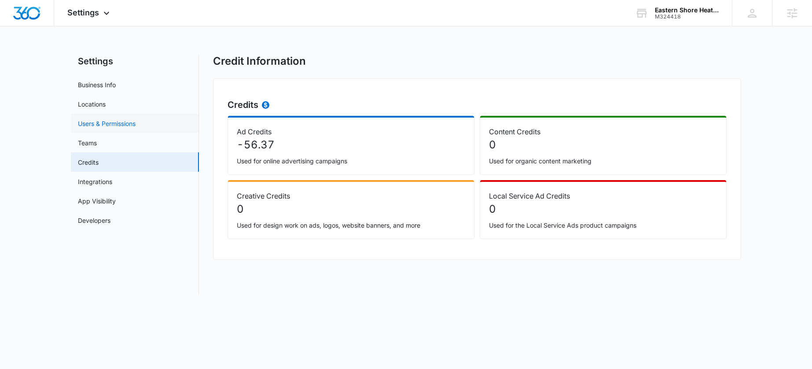
click at [87, 127] on link "Users & Permissions" at bounding box center [107, 123] width 58 height 9
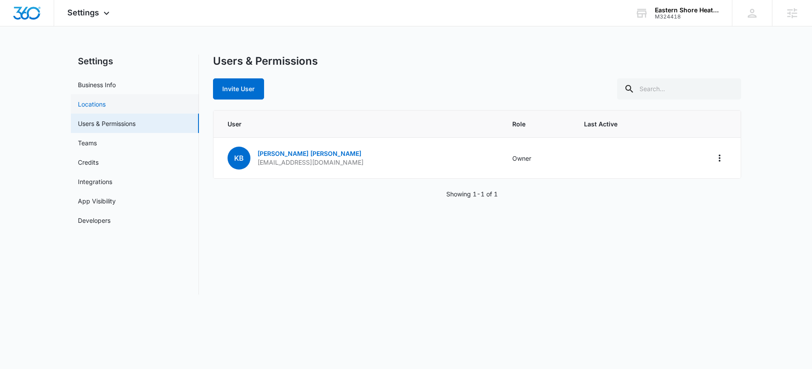
click at [88, 108] on link "Locations" at bounding box center [92, 103] width 28 height 9
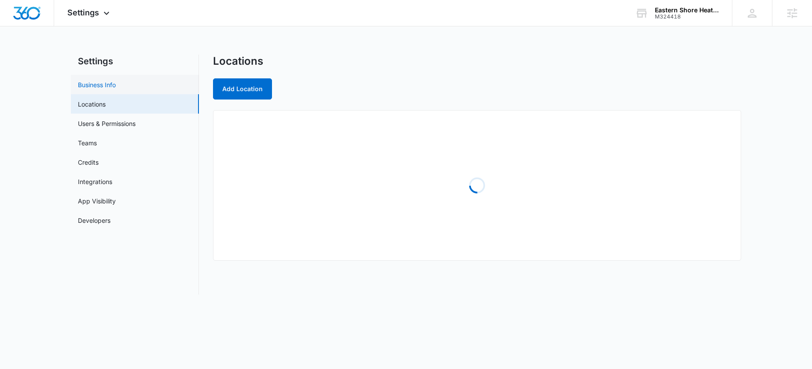
click at [106, 80] on link "Business Info" at bounding box center [97, 84] width 38 height 9
select select "3"
select select "US"
select select "America/New_York"
